Goal: Transaction & Acquisition: Book appointment/travel/reservation

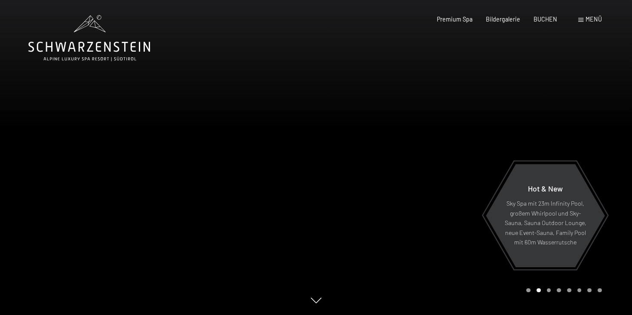
click at [565, 109] on div at bounding box center [474, 157] width 316 height 315
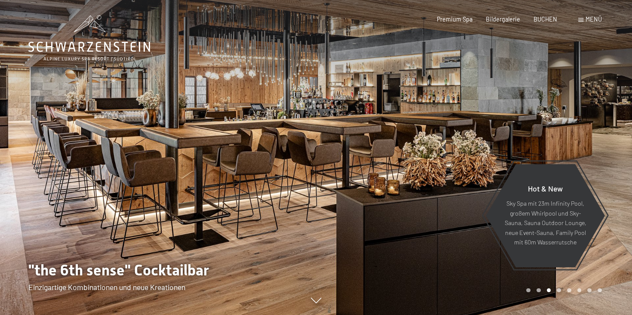
click at [565, 109] on div at bounding box center [474, 157] width 316 height 315
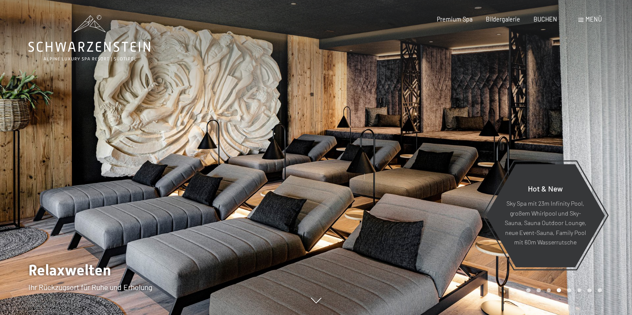
click at [565, 109] on div at bounding box center [474, 157] width 316 height 315
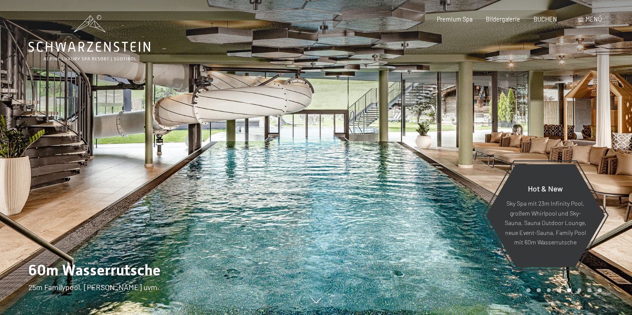
click at [565, 109] on div at bounding box center [474, 157] width 316 height 315
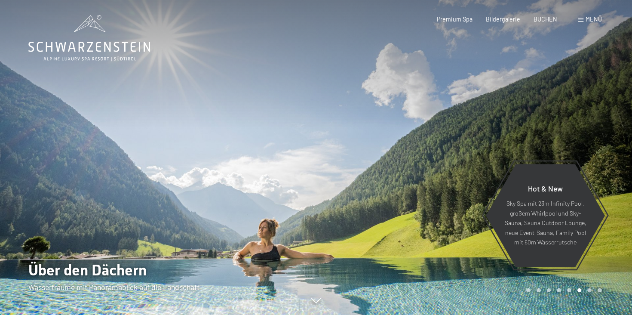
click at [559, 107] on div at bounding box center [474, 157] width 316 height 315
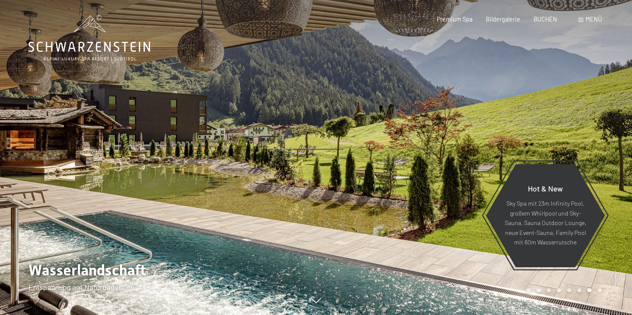
click at [567, 113] on div at bounding box center [474, 157] width 316 height 315
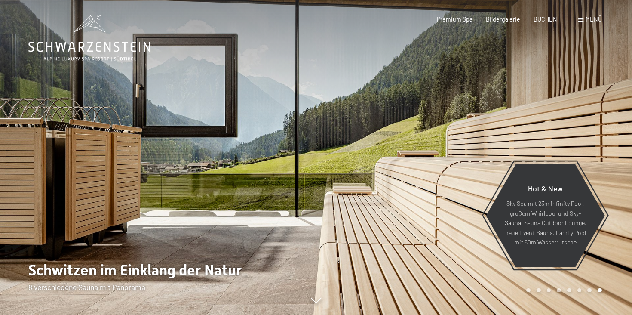
click at [570, 112] on div at bounding box center [474, 157] width 316 height 315
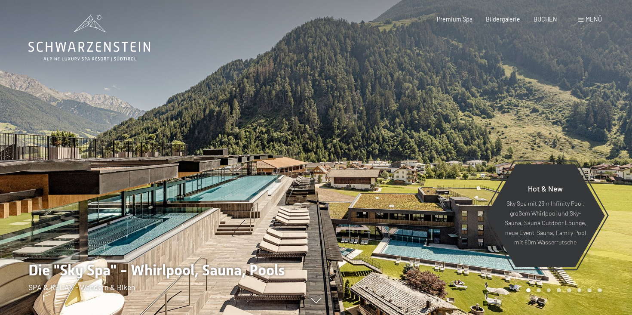
click at [34, 136] on div at bounding box center [158, 157] width 316 height 315
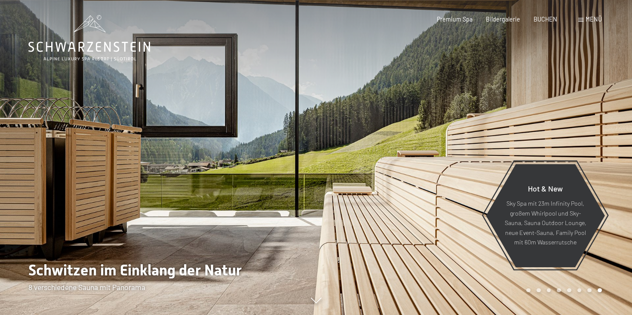
click at [599, 124] on div at bounding box center [474, 157] width 316 height 315
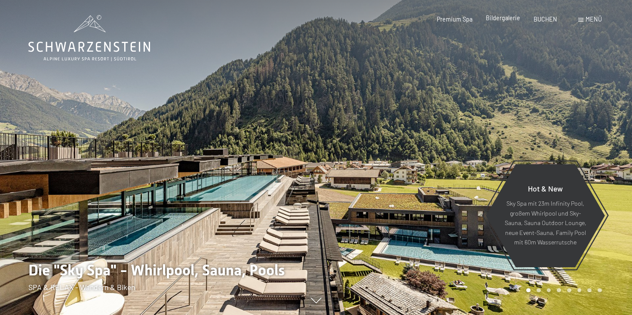
click at [505, 17] on span "Bildergalerie" at bounding box center [503, 17] width 34 height 7
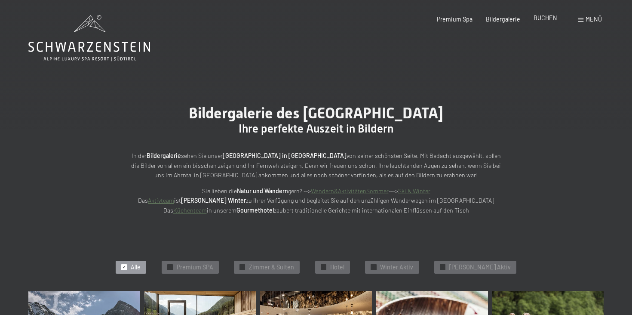
click at [550, 19] on span "BUCHEN" at bounding box center [546, 17] width 24 height 7
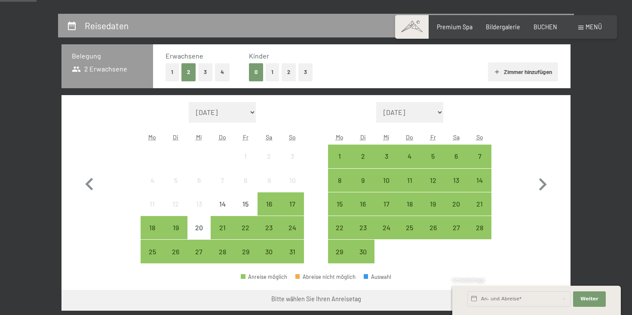
scroll to position [166, 0]
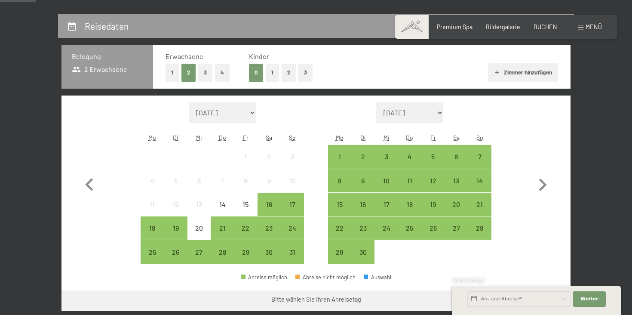
click at [225, 71] on button "4" at bounding box center [222, 73] width 15 height 18
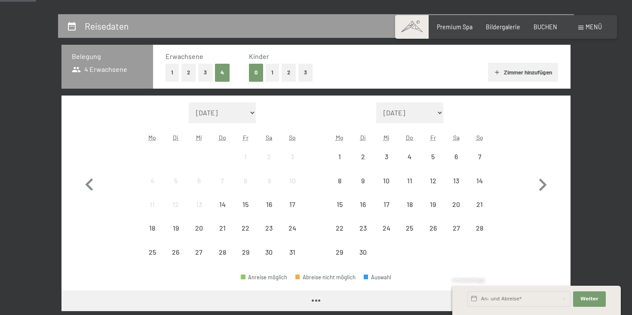
click at [203, 71] on button "3" at bounding box center [205, 73] width 14 height 18
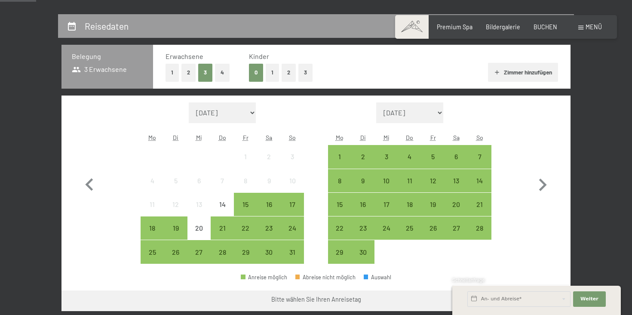
click at [270, 74] on button "1" at bounding box center [272, 73] width 13 height 18
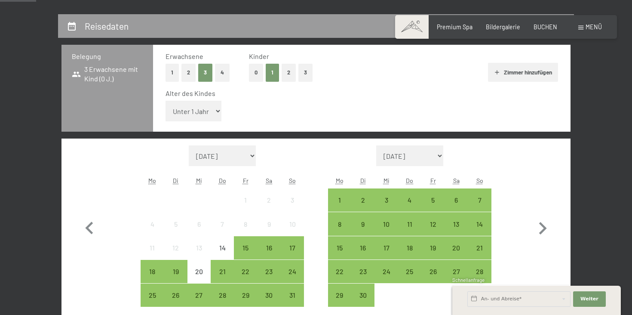
click at [219, 111] on select "Unter 1 Jahr 1 Jahr 2 Jahre 3 Jahre 4 Jahre 5 Jahre 6 Jahre 7 Jahre 8 Jahre 9 J…" at bounding box center [194, 111] width 56 height 21
select select "10"
click at [166, 101] on select "Unter 1 Jahr 1 Jahr 2 Jahre 3 Jahre 4 Jahre 5 Jahre 6 Jahre 7 Jahre 8 Jahre 9 J…" at bounding box center [194, 111] width 56 height 21
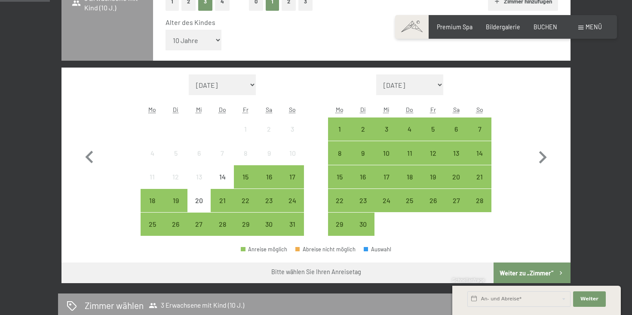
scroll to position [238, 0]
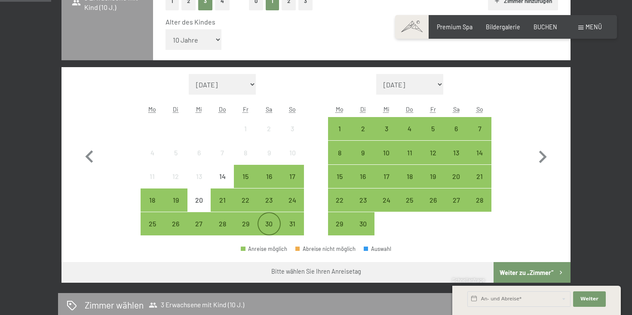
click at [272, 224] on div "30" at bounding box center [269, 231] width 22 height 22
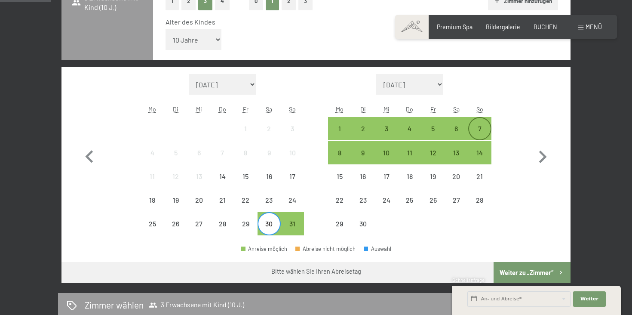
click at [481, 129] on div "7" at bounding box center [480, 136] width 22 height 22
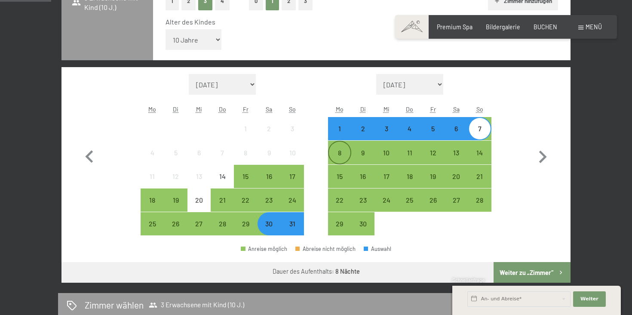
click at [342, 149] on div "8" at bounding box center [340, 160] width 22 height 22
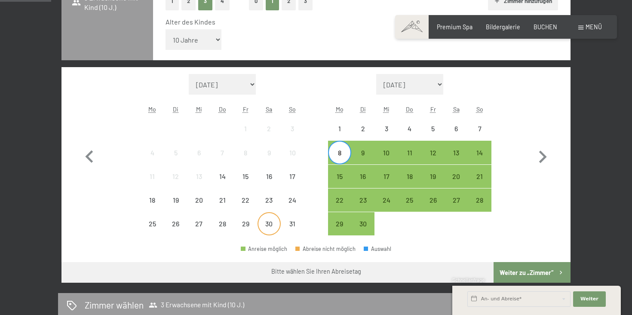
click at [266, 222] on div "30" at bounding box center [269, 231] width 22 height 22
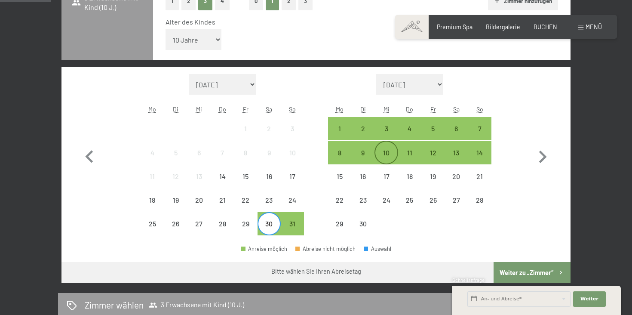
click at [387, 152] on div "10" at bounding box center [386, 160] width 22 height 22
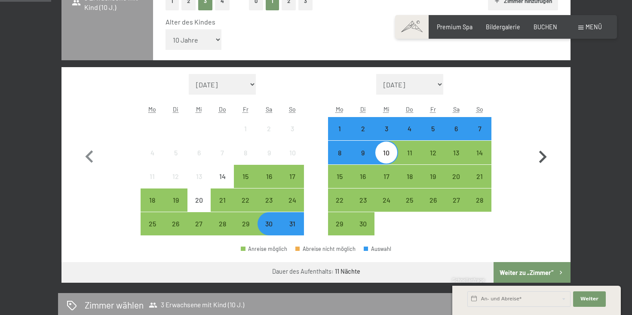
click at [540, 155] on icon "button" at bounding box center [542, 156] width 25 height 25
select select "2025-09-01"
select select "2025-10-01"
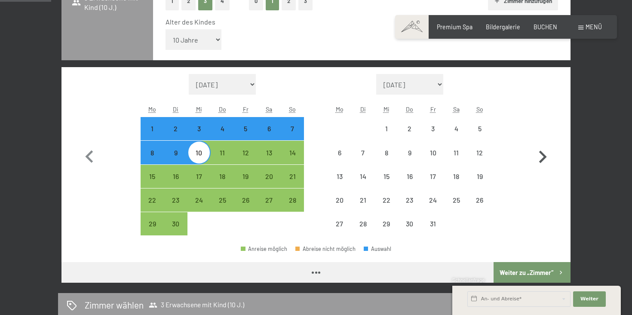
select select "2025-09-01"
select select "2025-10-01"
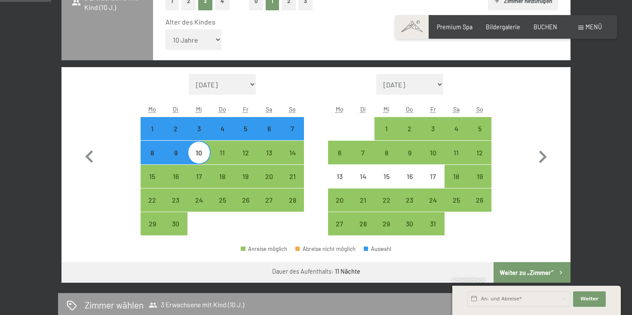
click at [510, 274] on button "Weiter zu „Zimmer“" at bounding box center [532, 272] width 77 height 21
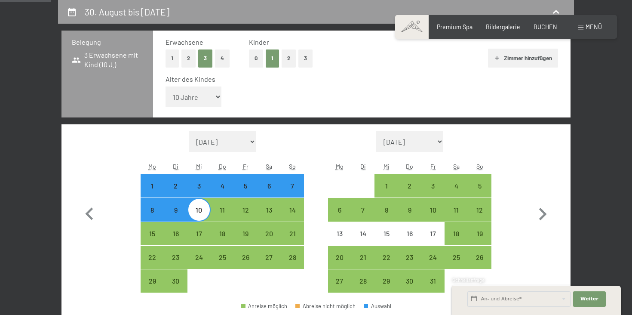
select select "2025-09-01"
select select "2025-10-01"
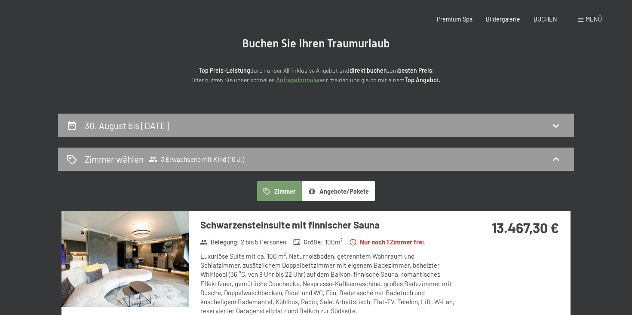
scroll to position [0, 0]
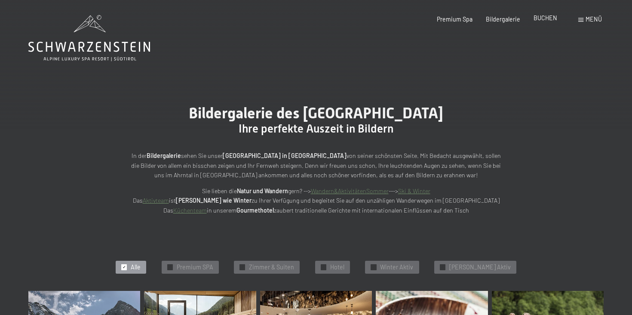
click at [539, 18] on span "BUCHEN" at bounding box center [546, 17] width 24 height 7
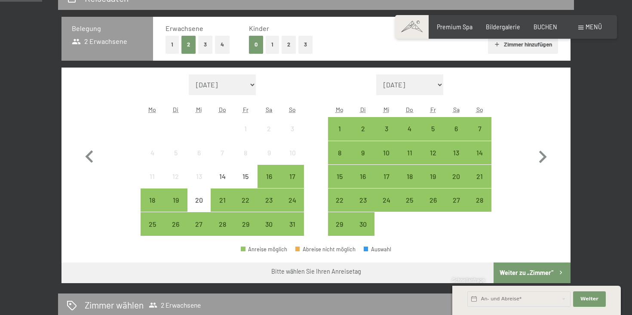
scroll to position [195, 0]
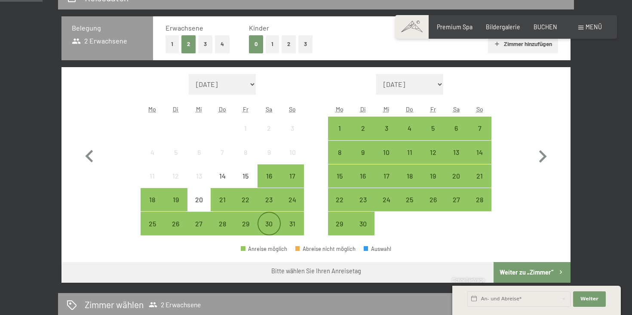
click at [271, 229] on div "30" at bounding box center [269, 231] width 22 height 22
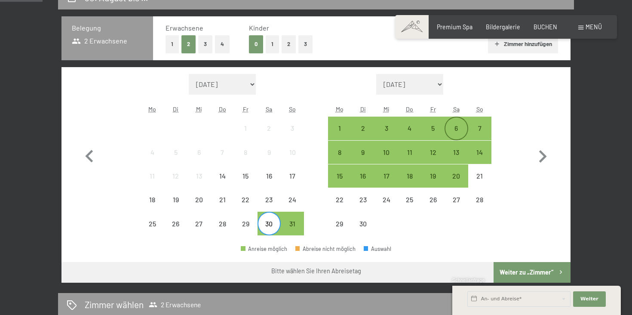
click at [459, 127] on div "6" at bounding box center [457, 136] width 22 height 22
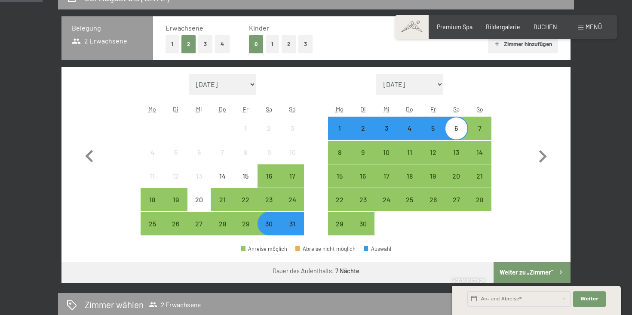
click at [515, 276] on button "Weiter zu „Zimmer“" at bounding box center [532, 272] width 77 height 21
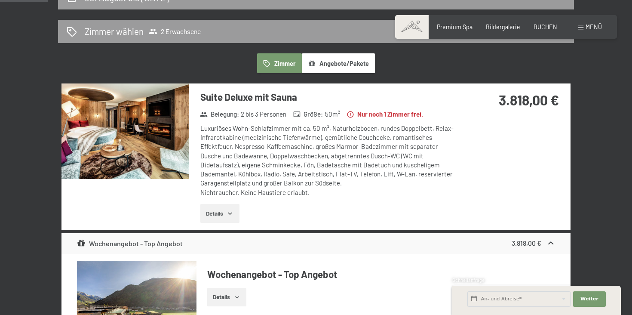
scroll to position [181, 0]
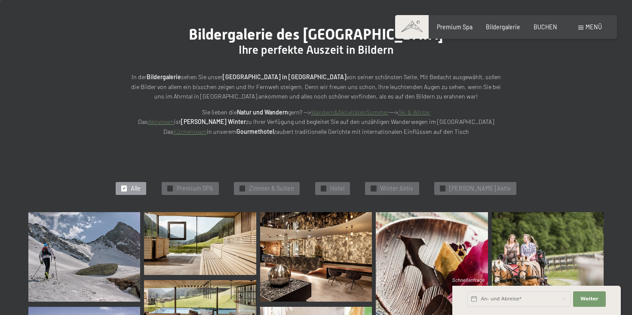
scroll to position [8, 0]
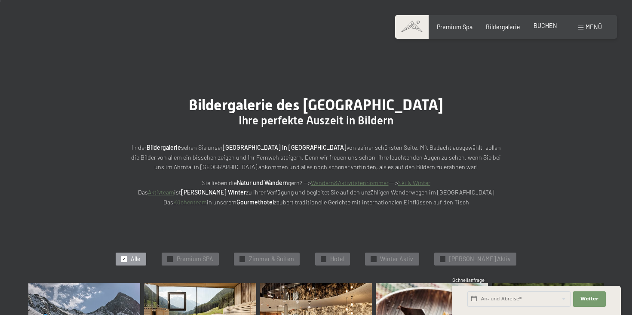
click at [538, 25] on span "BUCHEN" at bounding box center [546, 25] width 24 height 7
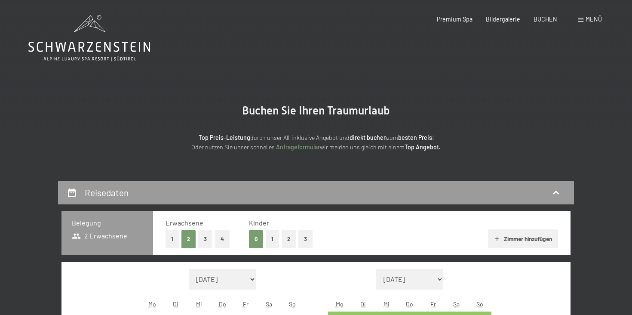
click at [269, 241] on button "1" at bounding box center [272, 239] width 13 height 18
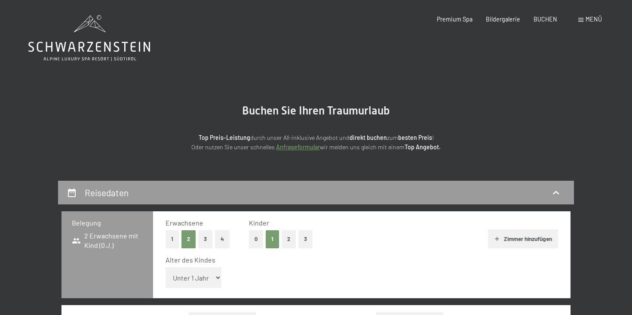
click at [207, 238] on button "3" at bounding box center [205, 239] width 14 height 18
click at [212, 276] on select "Unter 1 Jahr 1 Jahr 2 Jahre 3 Jahre 4 Jahre 5 Jahre 6 Jahre 7 Jahre 8 Jahre 9 J…" at bounding box center [194, 277] width 56 height 21
select select "10"
click at [166, 267] on select "Unter 1 Jahr 1 Jahr 2 Jahre 3 Jahre 4 Jahre 5 Jahre 6 Jahre 7 Jahre 8 Jahre 9 J…" at bounding box center [194, 277] width 56 height 21
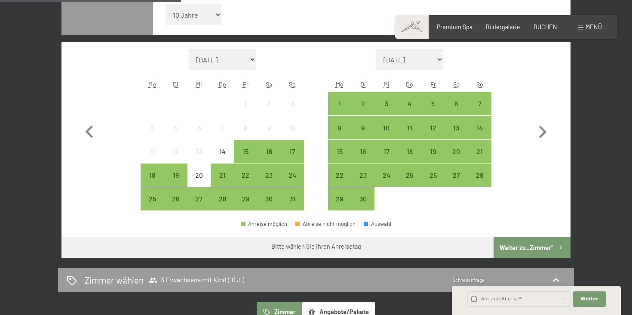
scroll to position [264, 0]
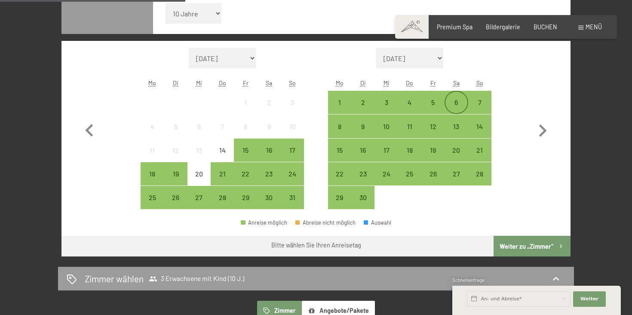
click at [455, 110] on div "6" at bounding box center [457, 110] width 22 height 22
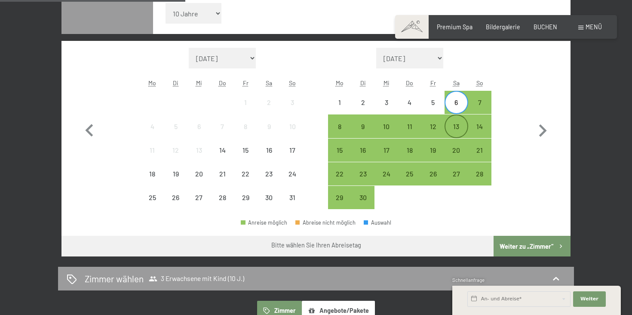
click at [458, 125] on div "13" at bounding box center [457, 134] width 22 height 22
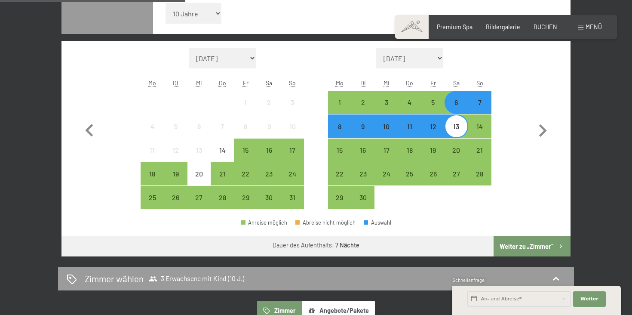
click at [521, 245] on button "Weiter zu „Zimmer“" at bounding box center [532, 246] width 77 height 21
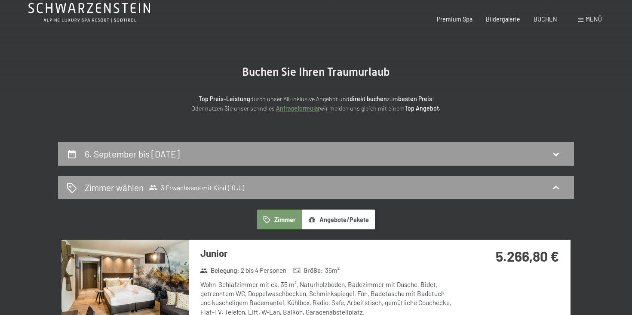
scroll to position [0, 0]
